Goal: Task Accomplishment & Management: Manage account settings

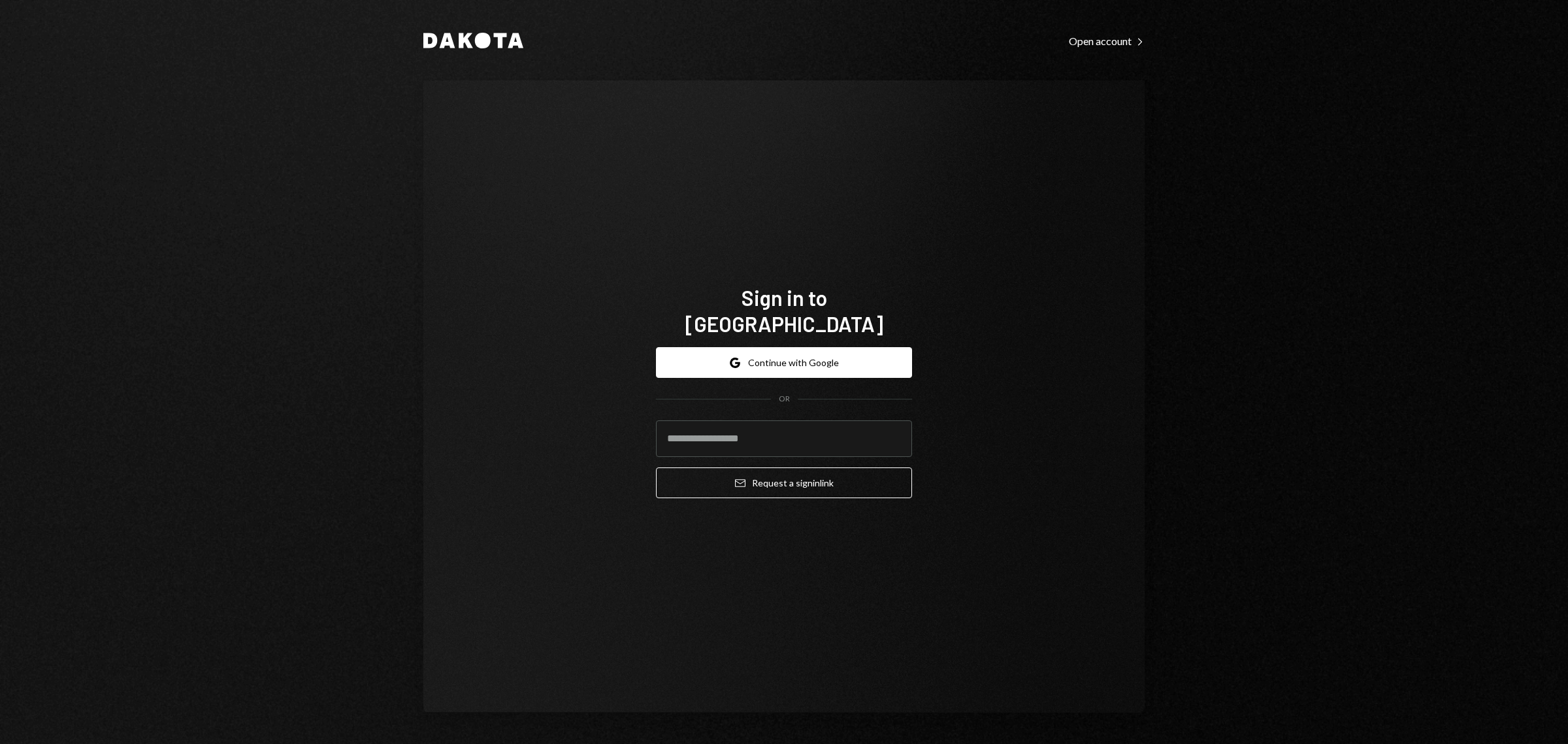
click at [1357, 479] on div "Dakota Open account Right Caret Sign in to Dakota Google Continue with Google O…" at bounding box center [784, 372] width 1568 height 744
click at [853, 347] on button "Google Continue with Google" at bounding box center [783, 363] width 256 height 31
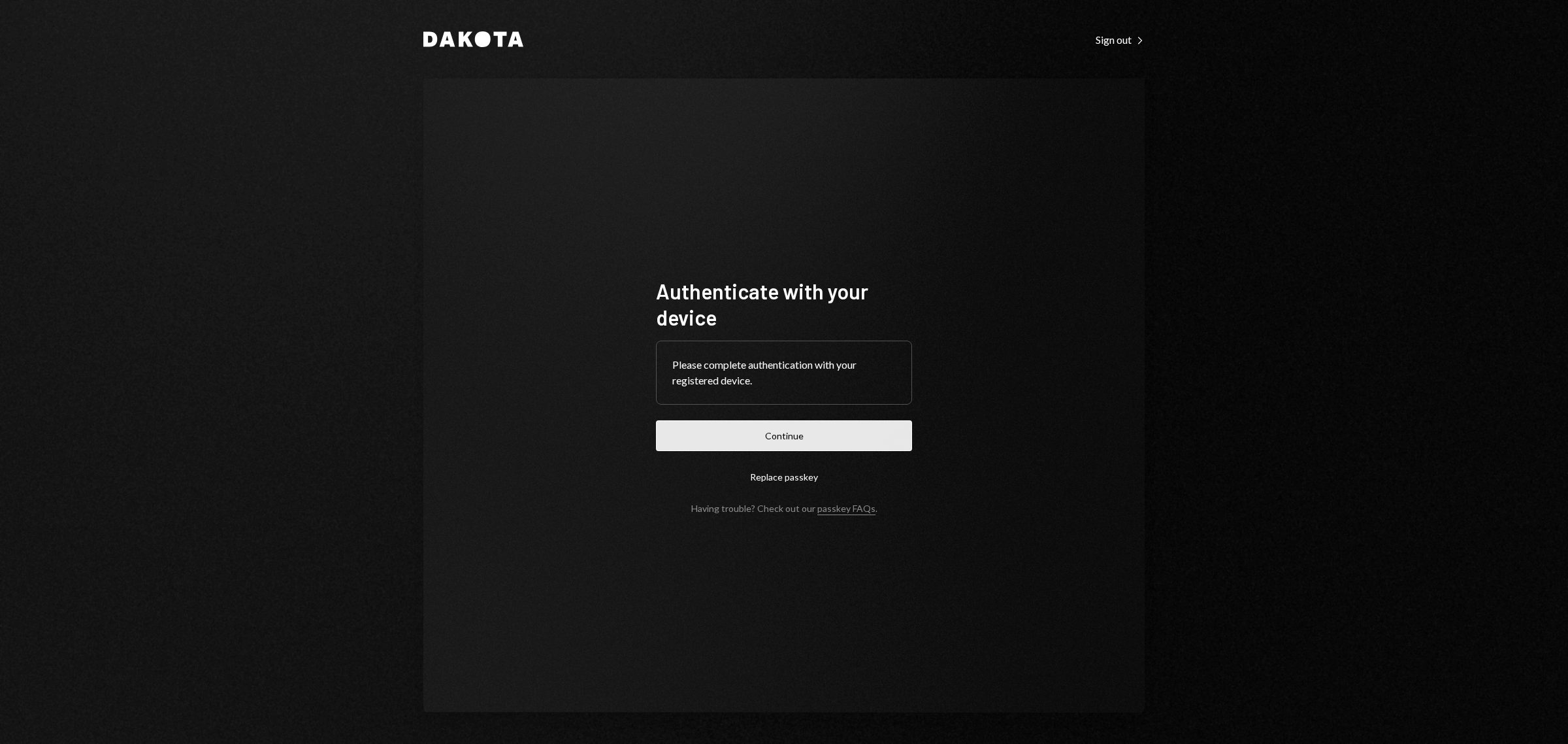
click at [807, 433] on button "Continue" at bounding box center [783, 435] width 256 height 31
click at [812, 431] on button "Continue" at bounding box center [783, 435] width 256 height 31
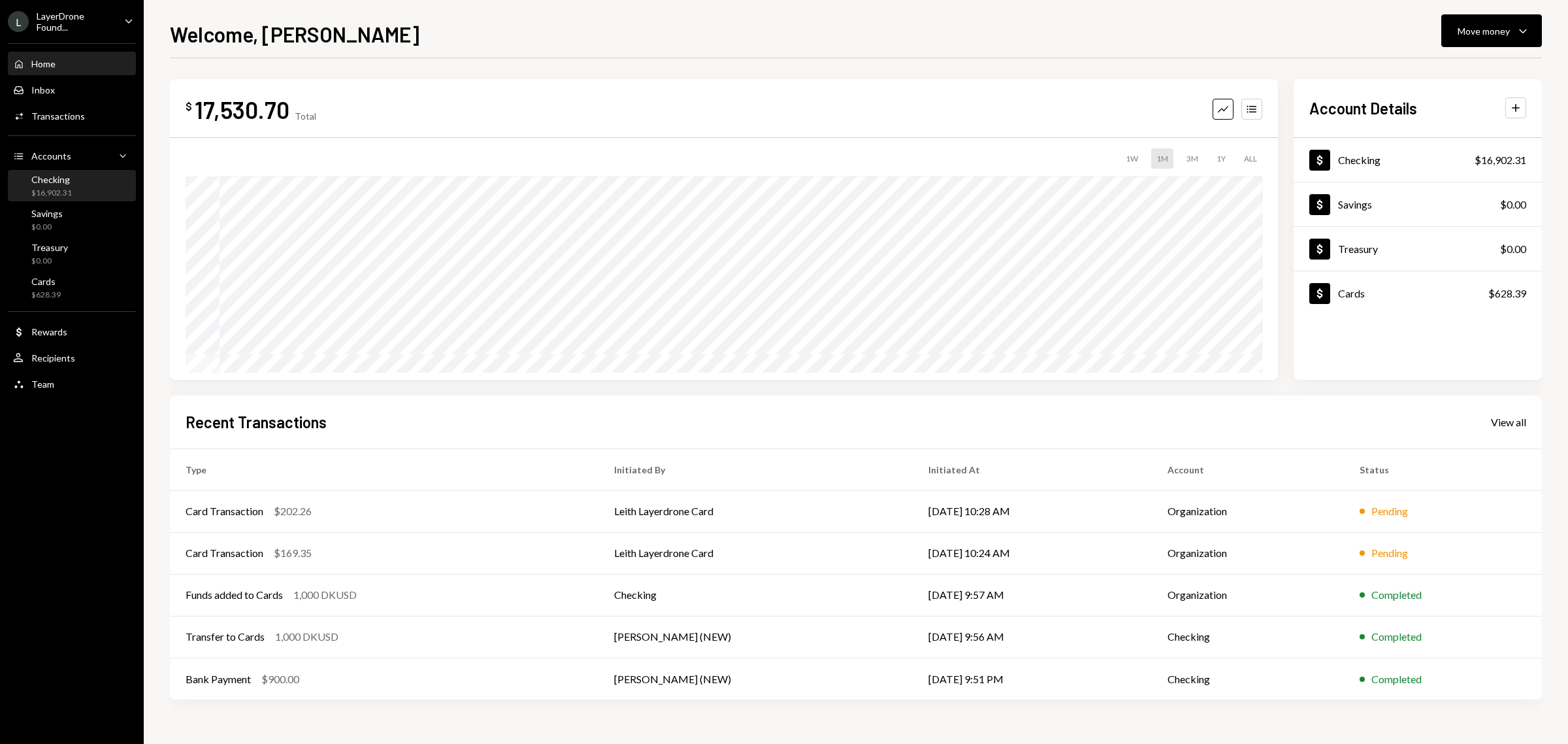
click at [81, 187] on div "Checking $16,902.31" at bounding box center [72, 186] width 118 height 25
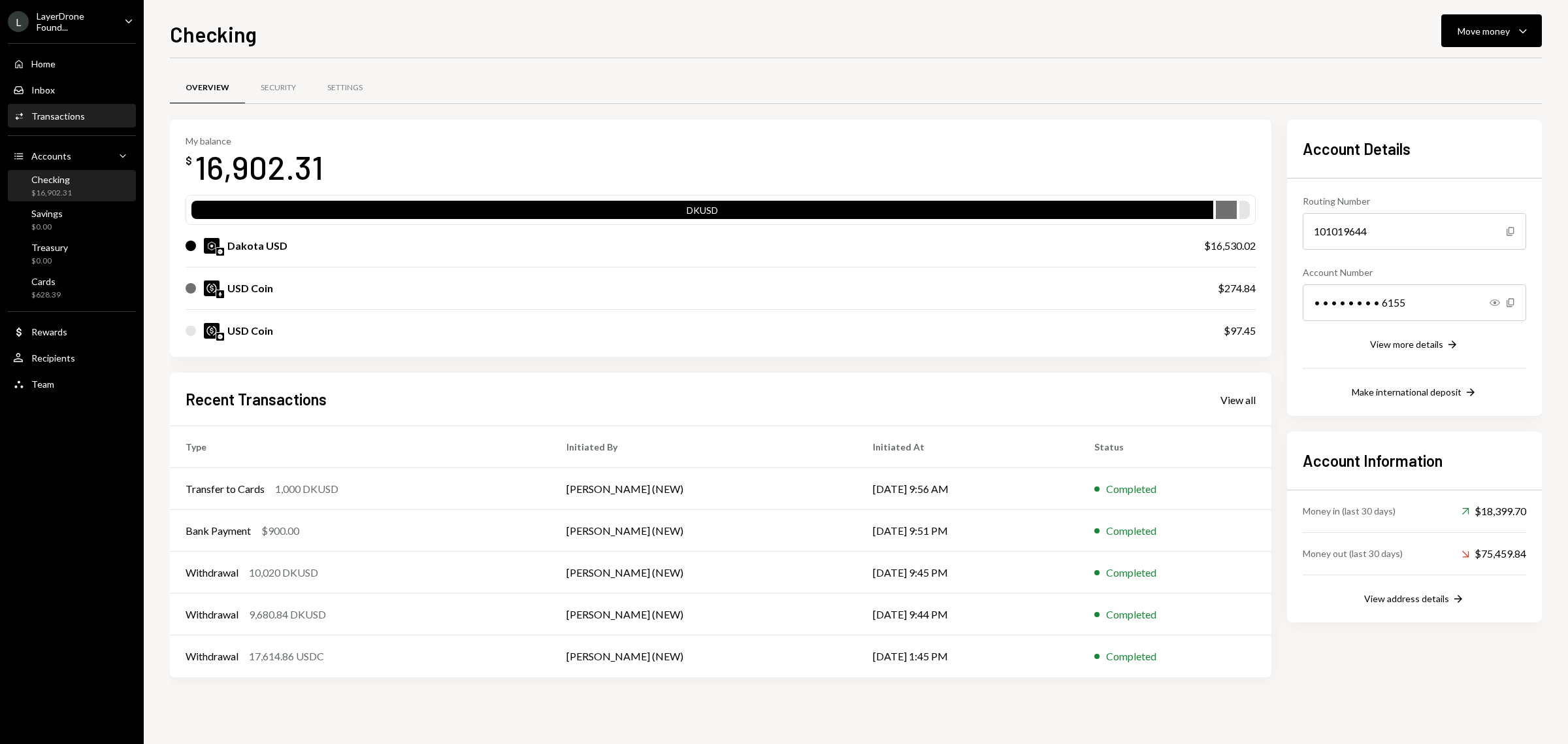
click at [60, 105] on div "Activities Transactions" at bounding box center [72, 116] width 118 height 23
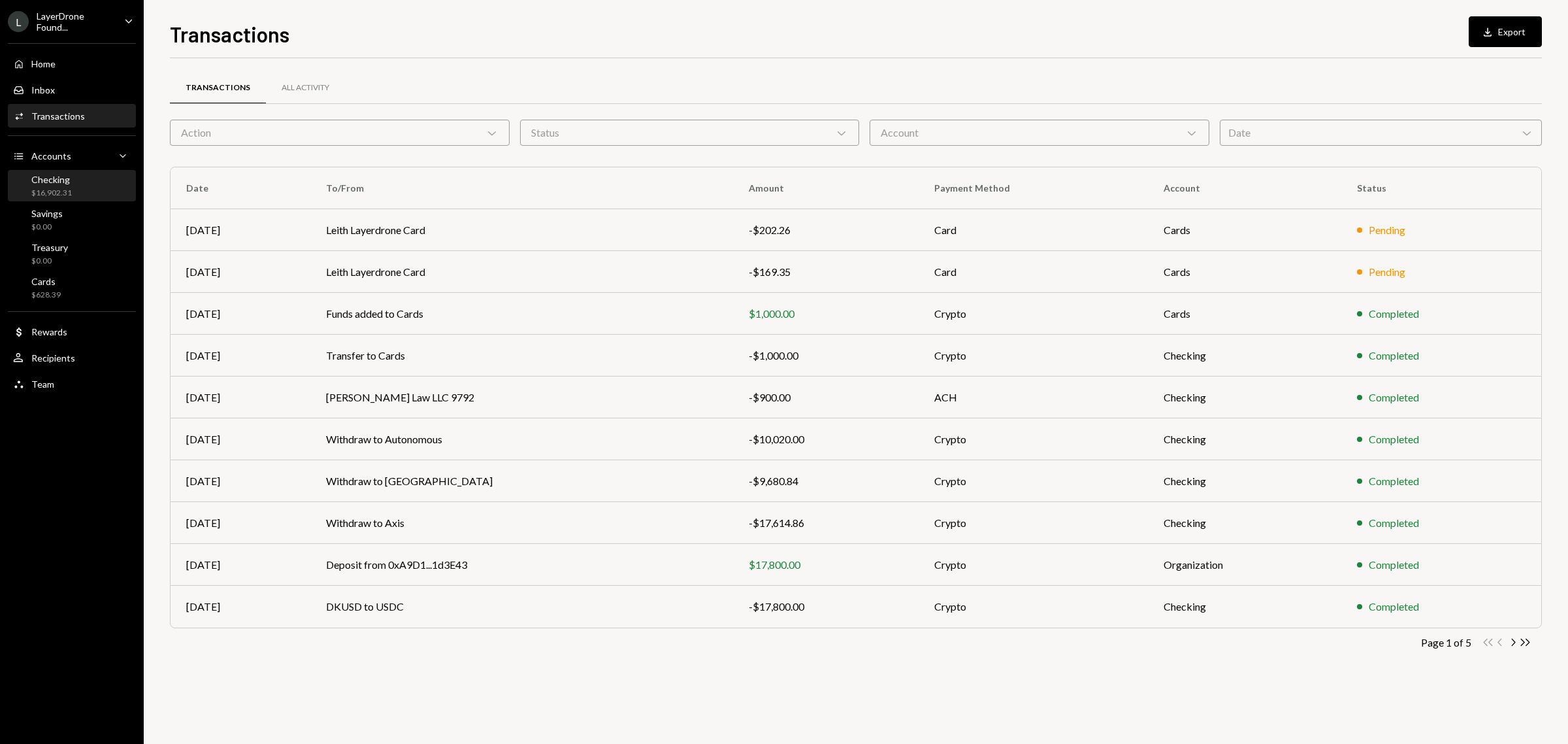
click at [61, 178] on div "Checking" at bounding box center [52, 179] width 40 height 11
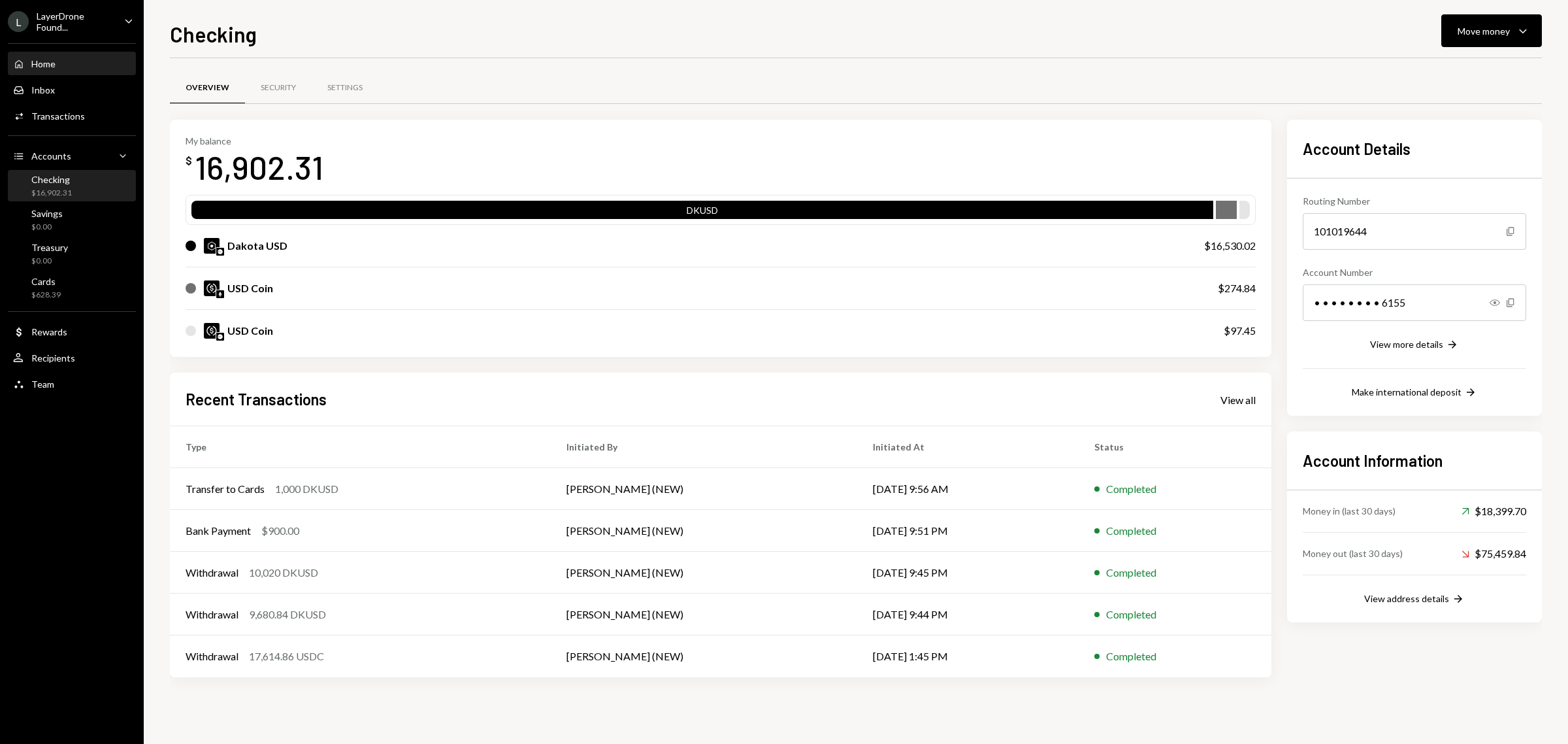
click at [87, 58] on div "Home Home" at bounding box center [72, 64] width 118 height 12
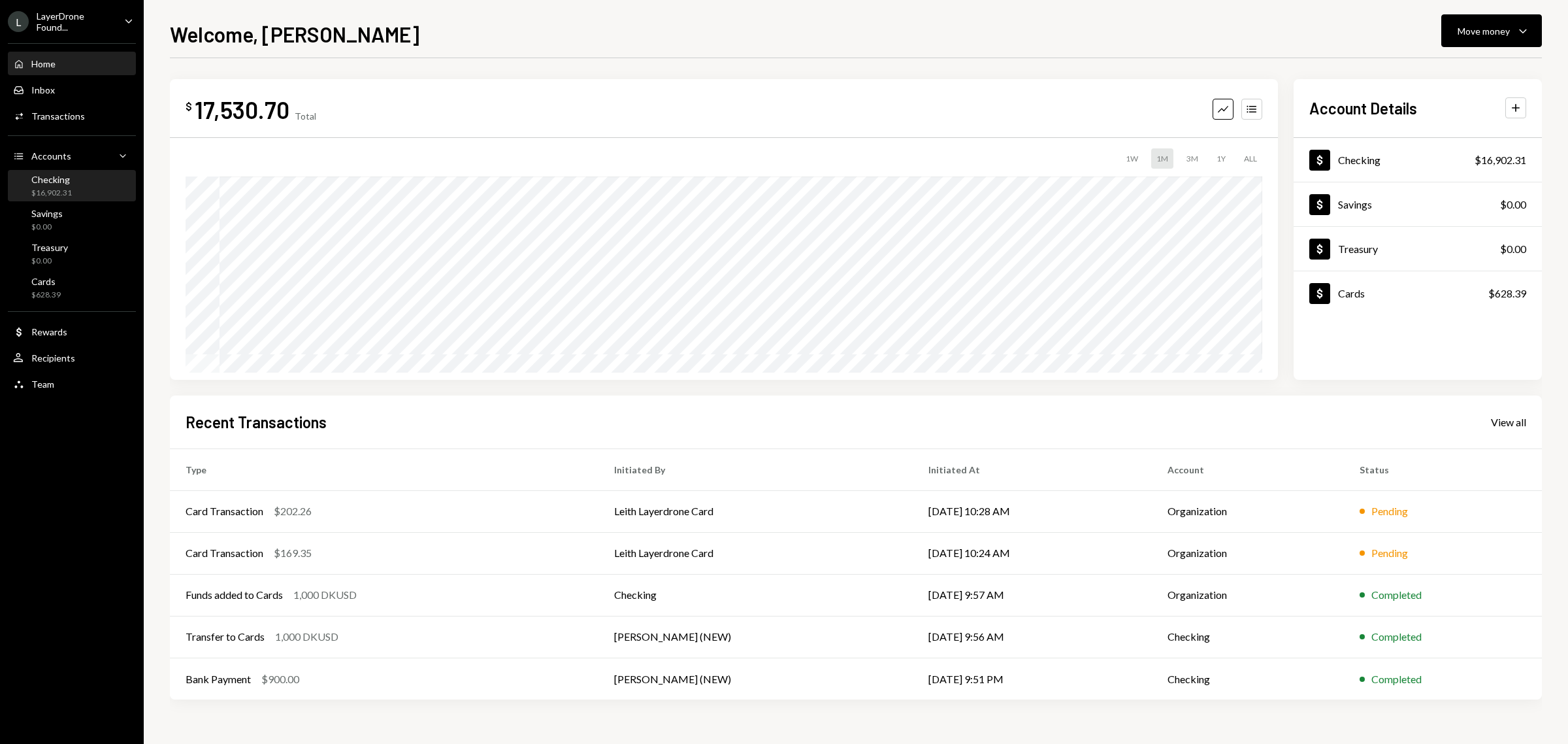
click at [54, 183] on div "Checking $16,902.31" at bounding box center [52, 186] width 40 height 25
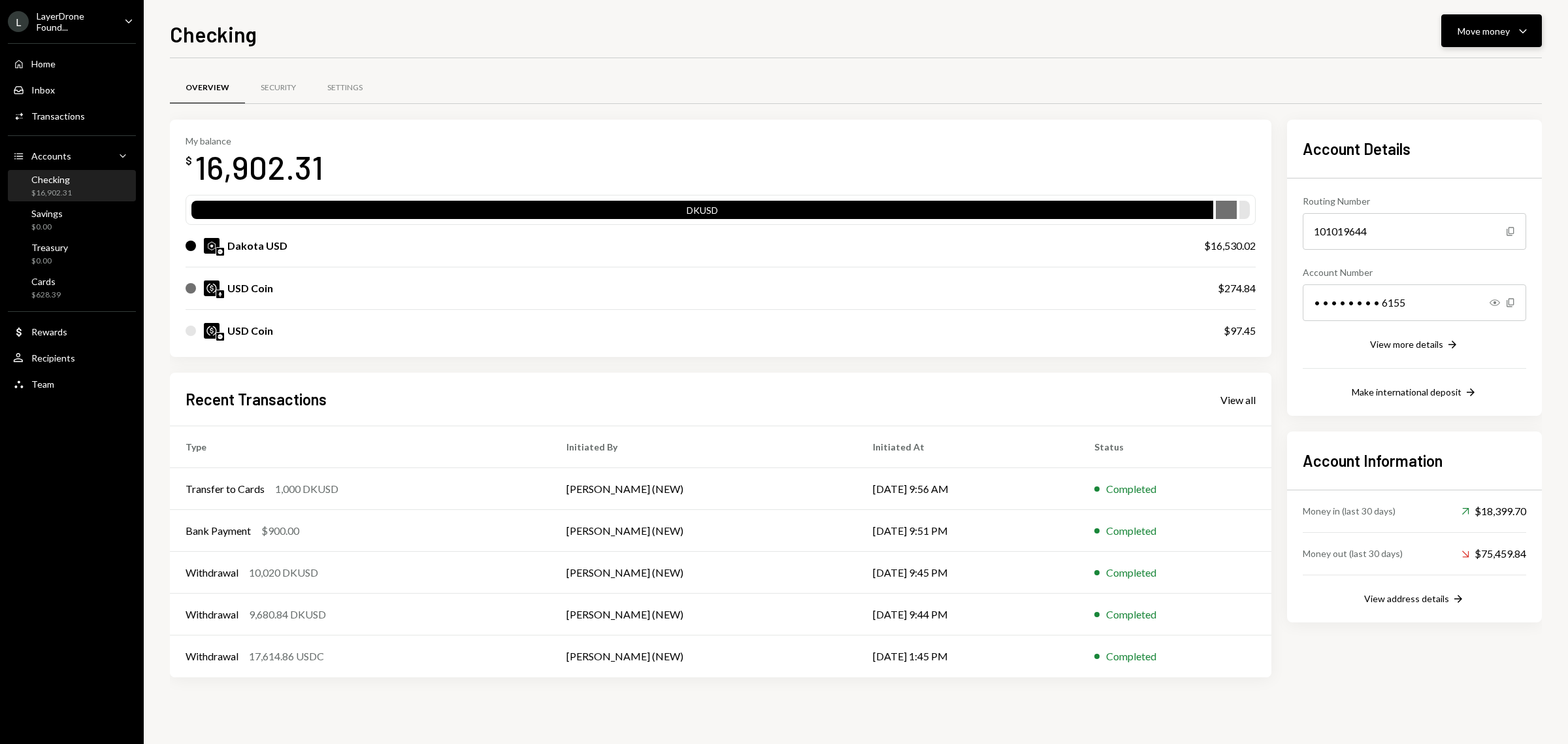
click at [1523, 27] on icon "Caret Down" at bounding box center [1522, 30] width 15 height 15
click at [1012, 59] on div "Overview Security Settings My balance $ 16,902.31 DKUSD Dakota USD $16,530.02 U…" at bounding box center [855, 380] width 1372 height 645
click at [67, 62] on div "Home Home" at bounding box center [72, 64] width 118 height 12
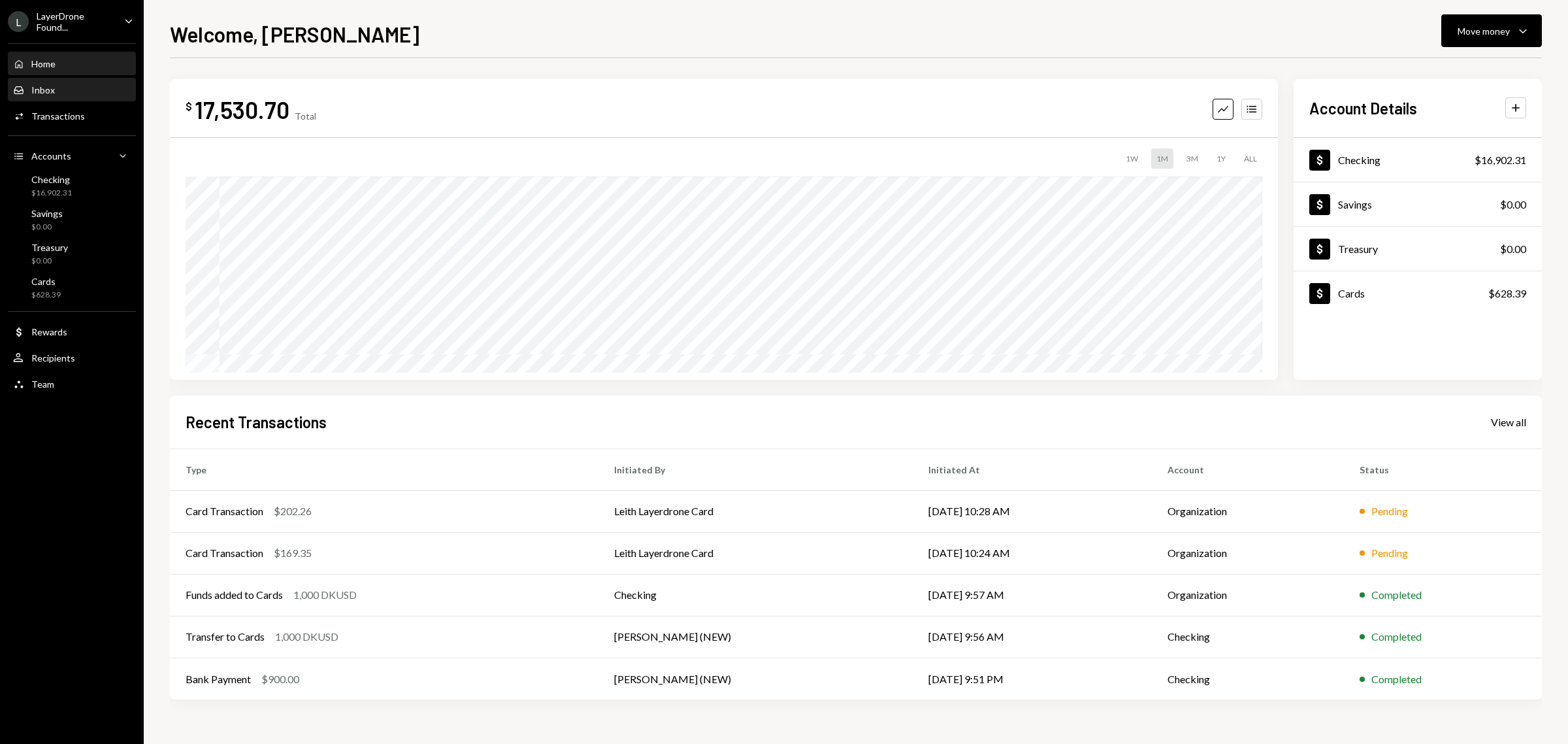
click at [70, 87] on div "Inbox Inbox" at bounding box center [72, 90] width 118 height 12
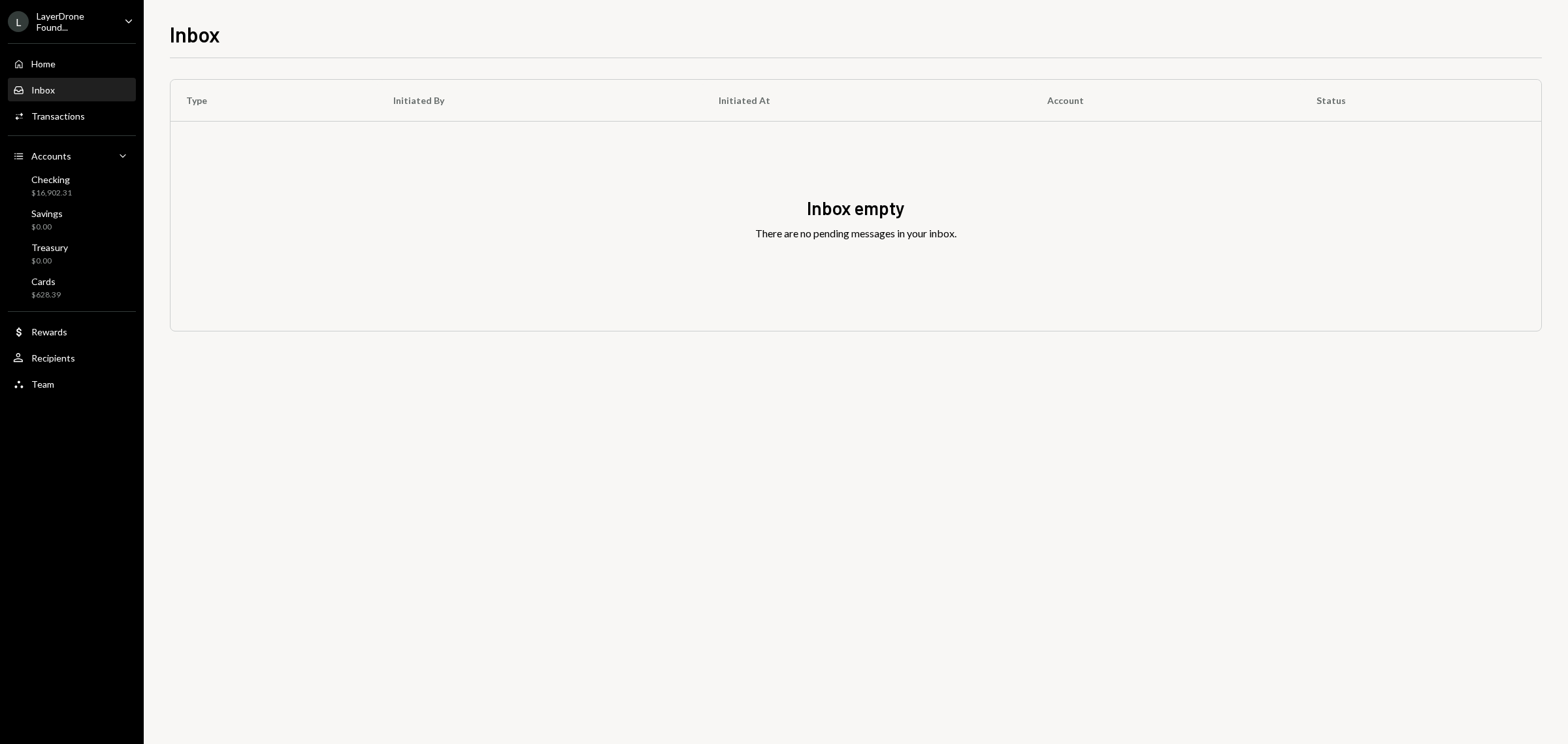
click at [118, 19] on div "L LayerDrone Found... Caret Down" at bounding box center [72, 22] width 144 height 23
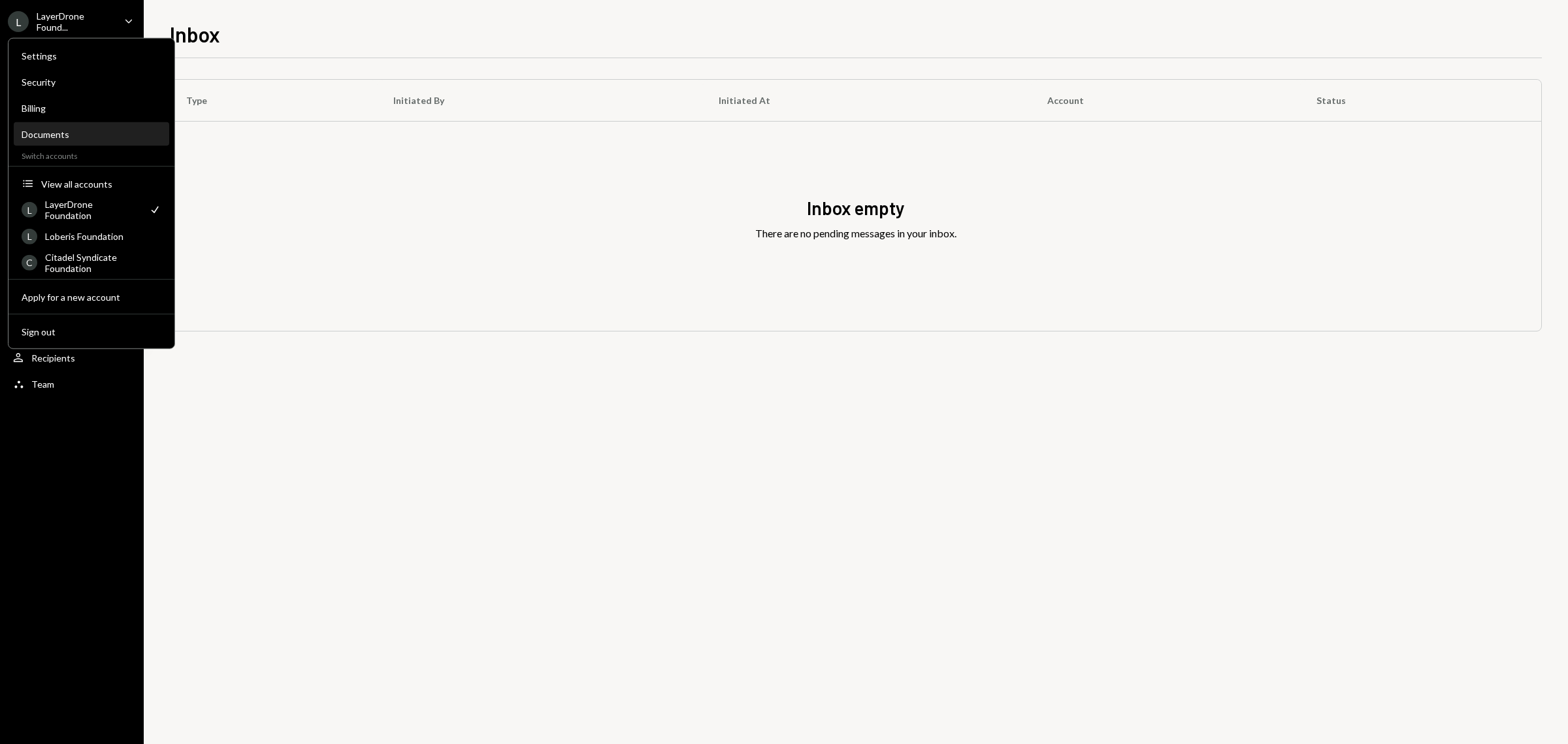
click at [94, 128] on div "Documents" at bounding box center [91, 134] width 140 height 11
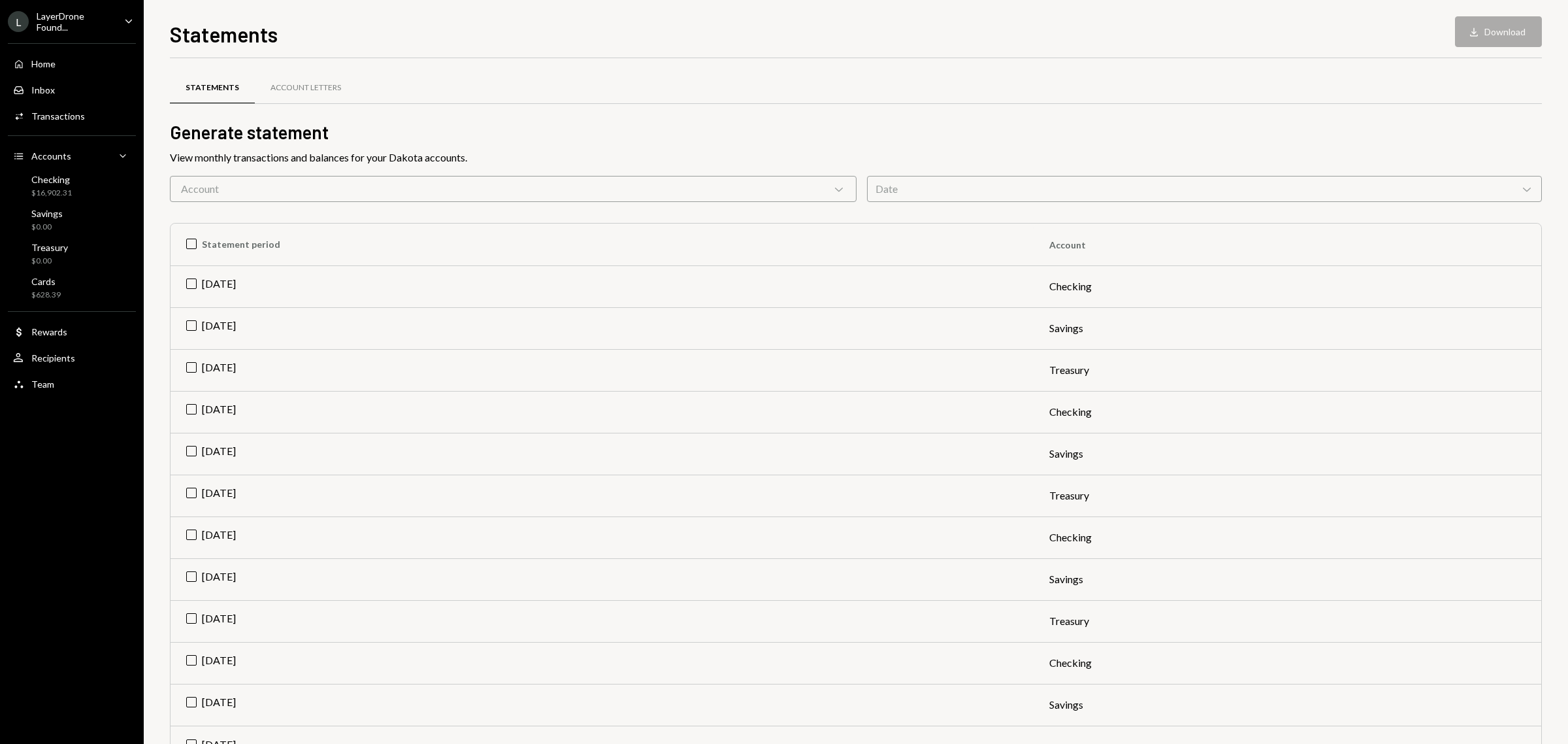
click at [327, 193] on div "Account Chevron Down" at bounding box center [513, 189] width 686 height 26
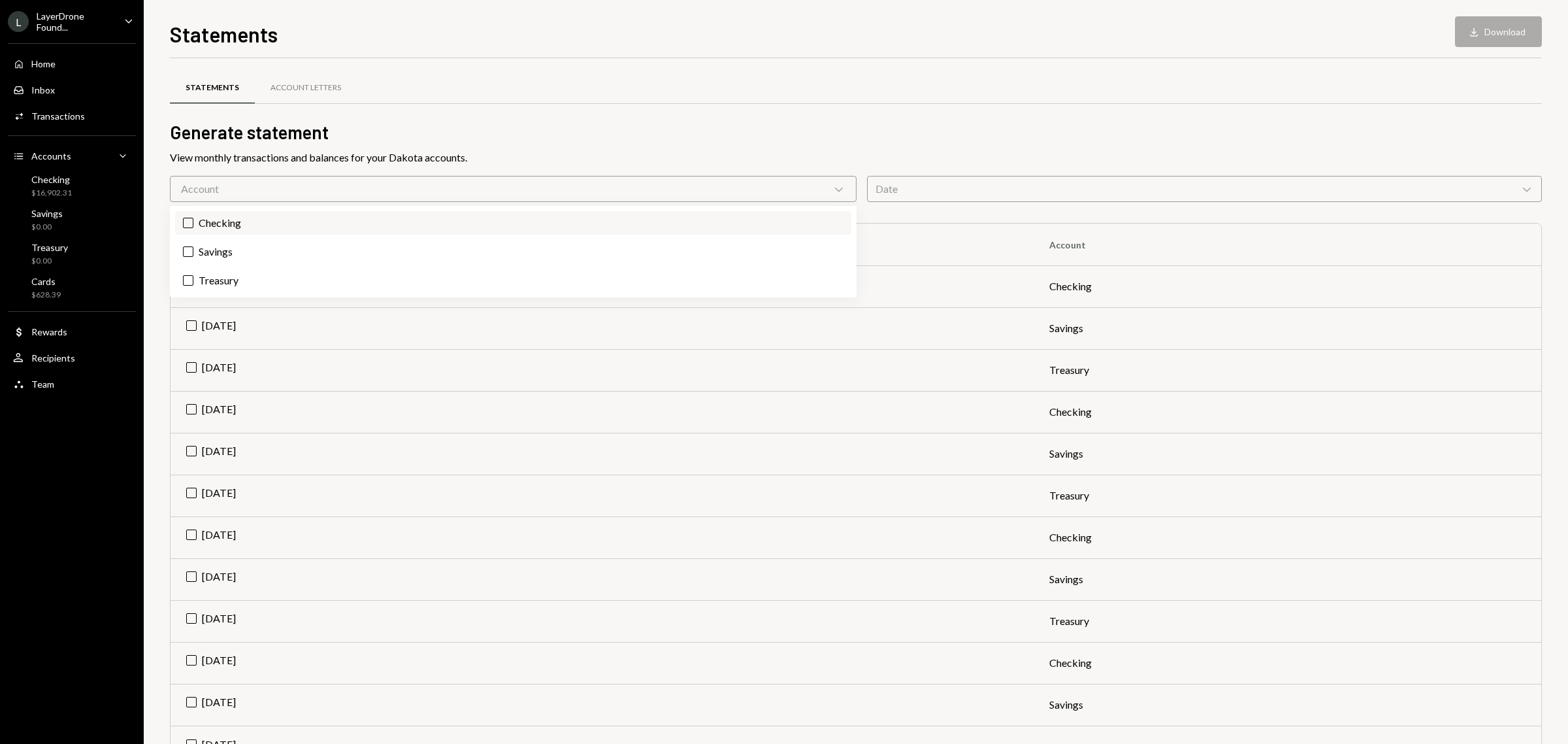
click at [320, 225] on label "Checking" at bounding box center [513, 222] width 676 height 23
click at [194, 225] on button "Checking" at bounding box center [188, 222] width 10 height 11
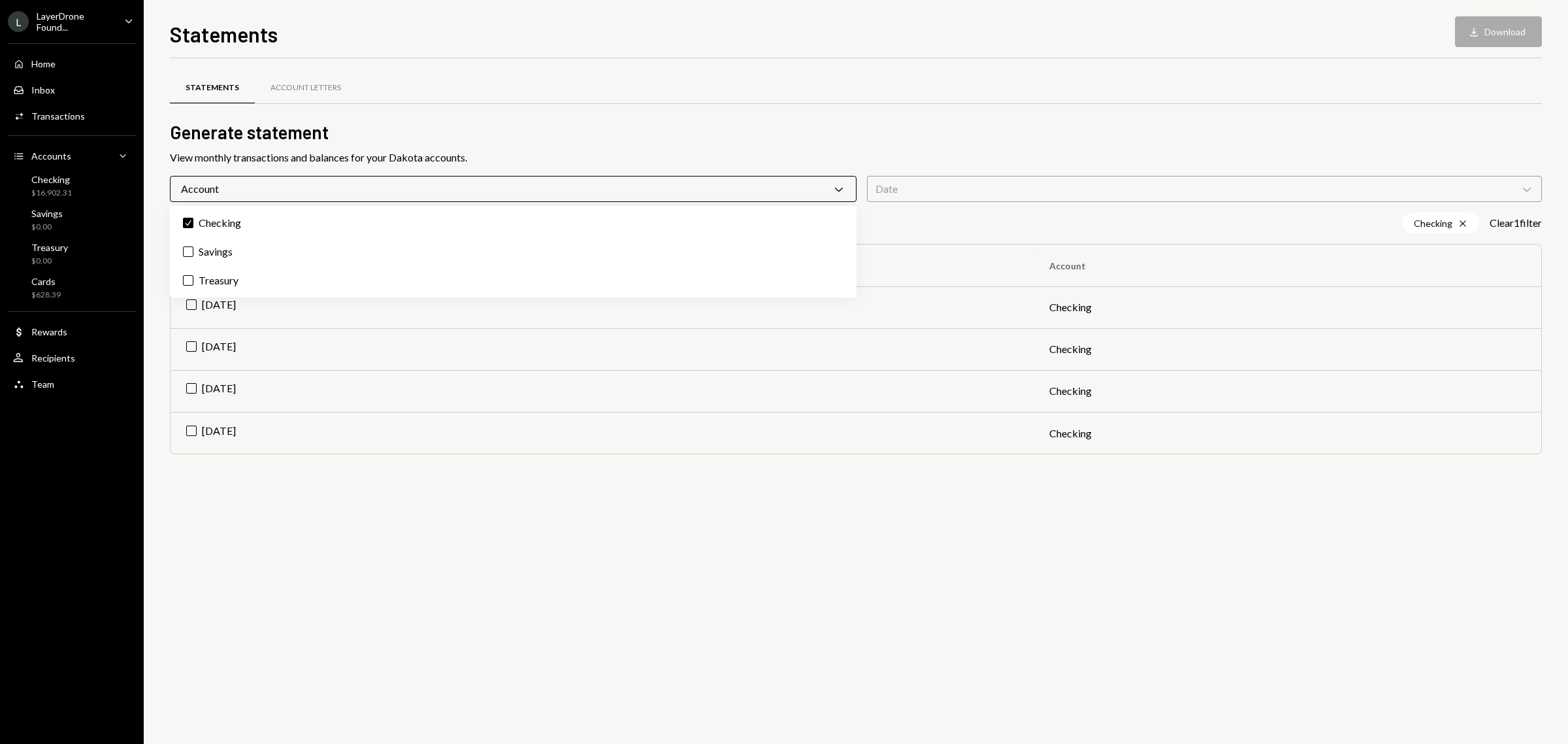
click at [919, 139] on h2 "Generate statement" at bounding box center [855, 132] width 1372 height 26
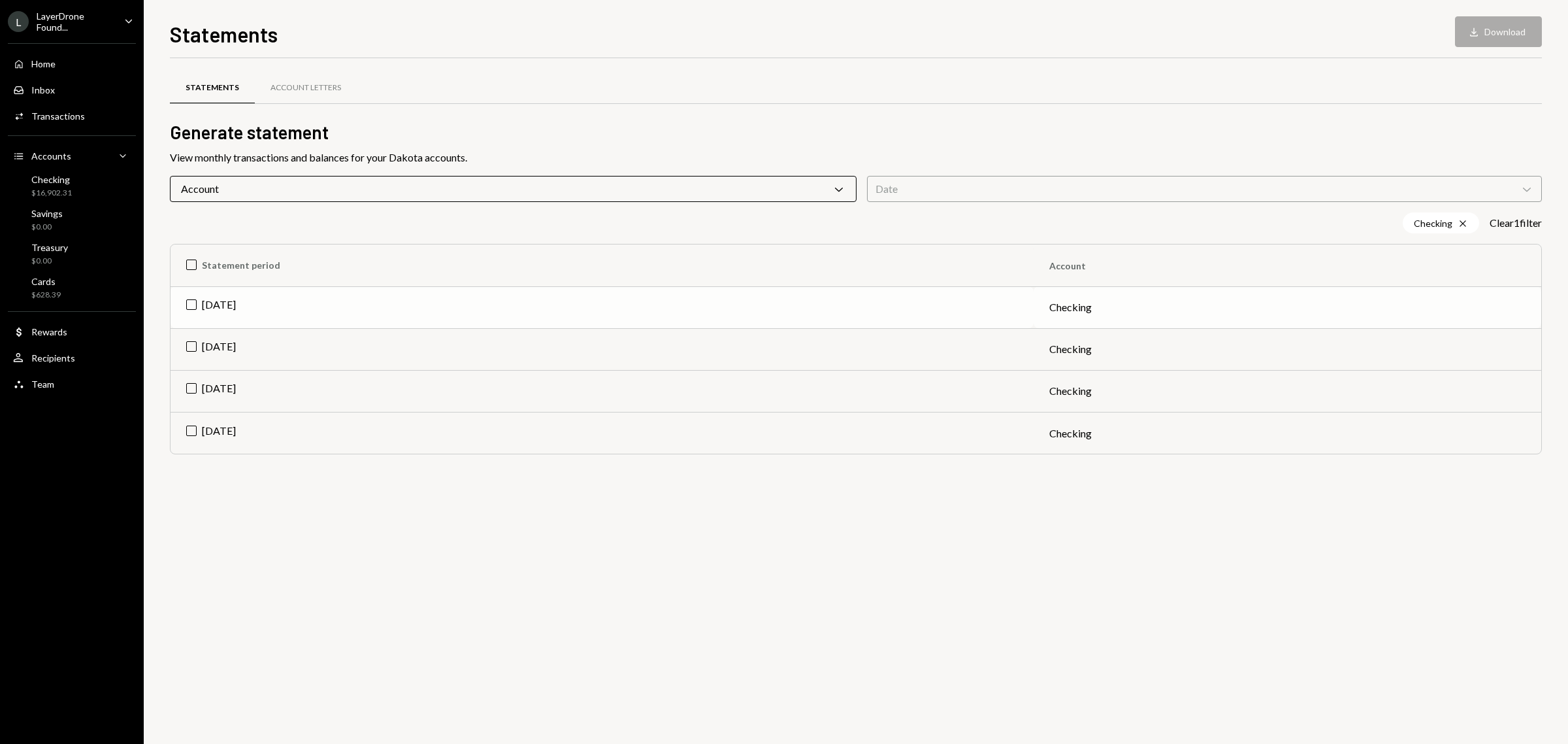
click at [194, 303] on td "[DATE]" at bounding box center [602, 307] width 863 height 42
click at [187, 351] on td "[DATE]" at bounding box center [602, 349] width 863 height 42
click at [190, 386] on td "[DATE]" at bounding box center [602, 391] width 863 height 42
click at [1486, 30] on button "Download Download (3)" at bounding box center [1492, 32] width 99 height 31
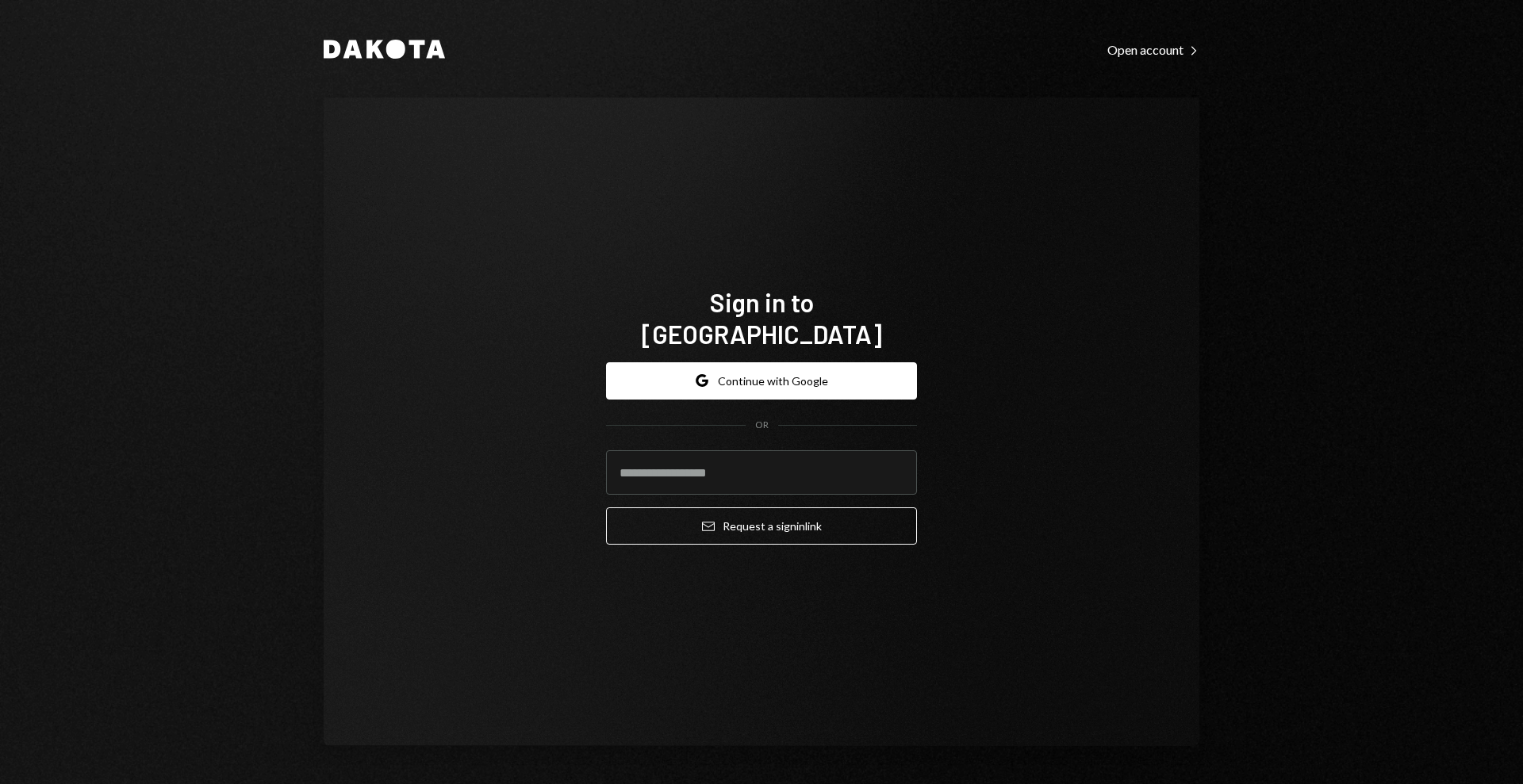
click at [1400, 315] on div "Dakota Open account Right Caret Sign in to [GEOGRAPHIC_DATA] Google Continue wi…" at bounding box center [762, 392] width 1523 height 784
